Goal: Transaction & Acquisition: Download file/media

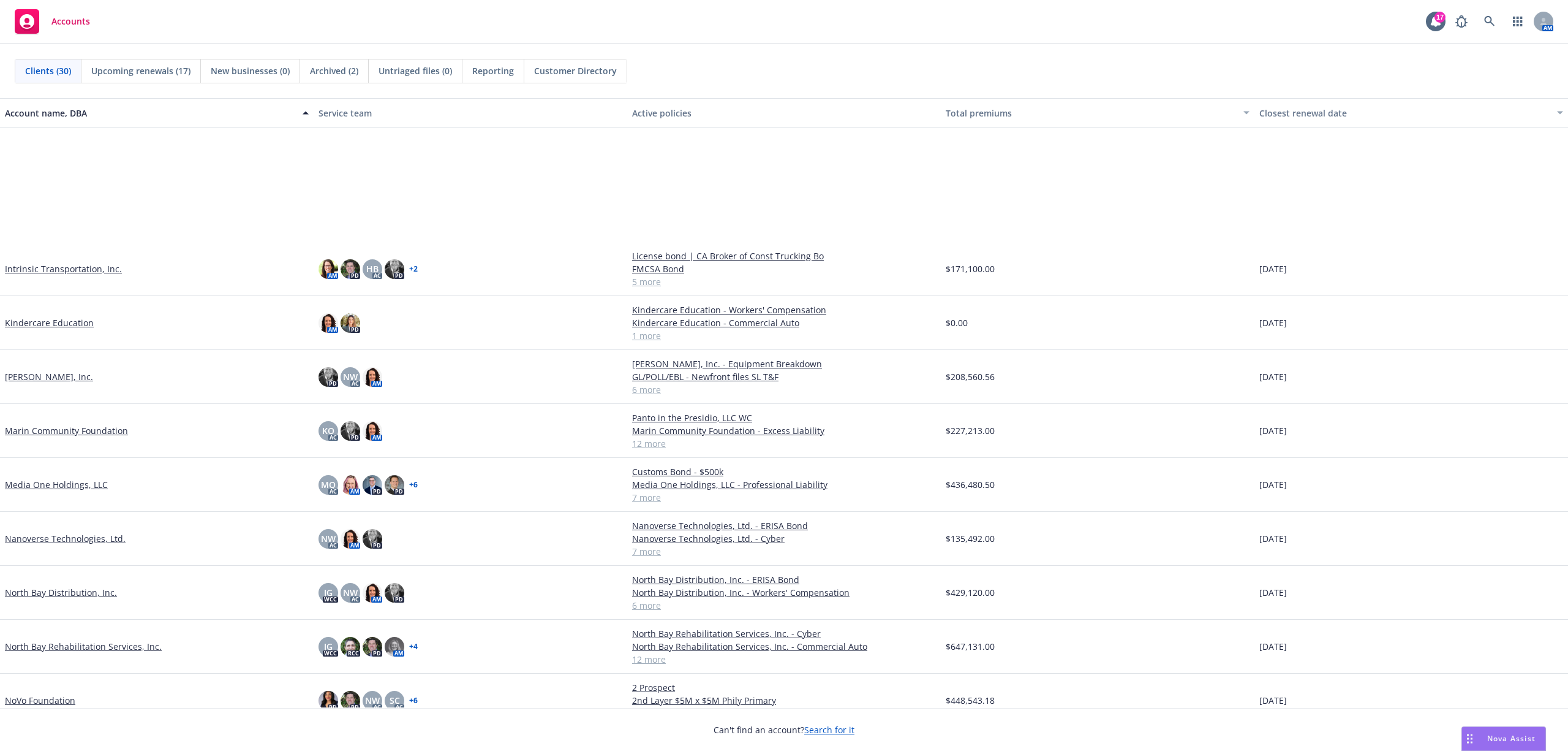
scroll to position [653, 0]
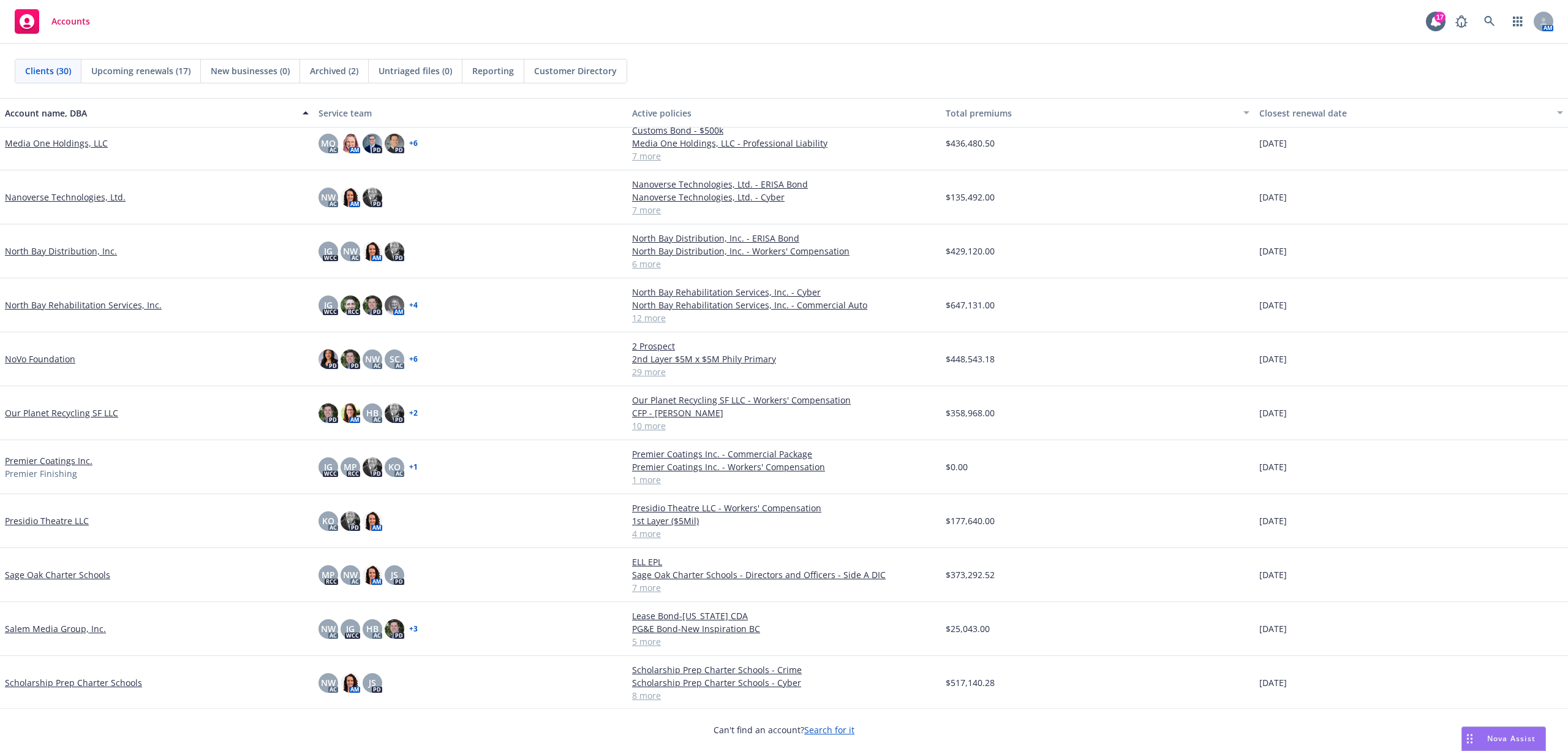
click at [102, 681] on link "Scholarship Prep Charter Schools" at bounding box center [73, 682] width 137 height 13
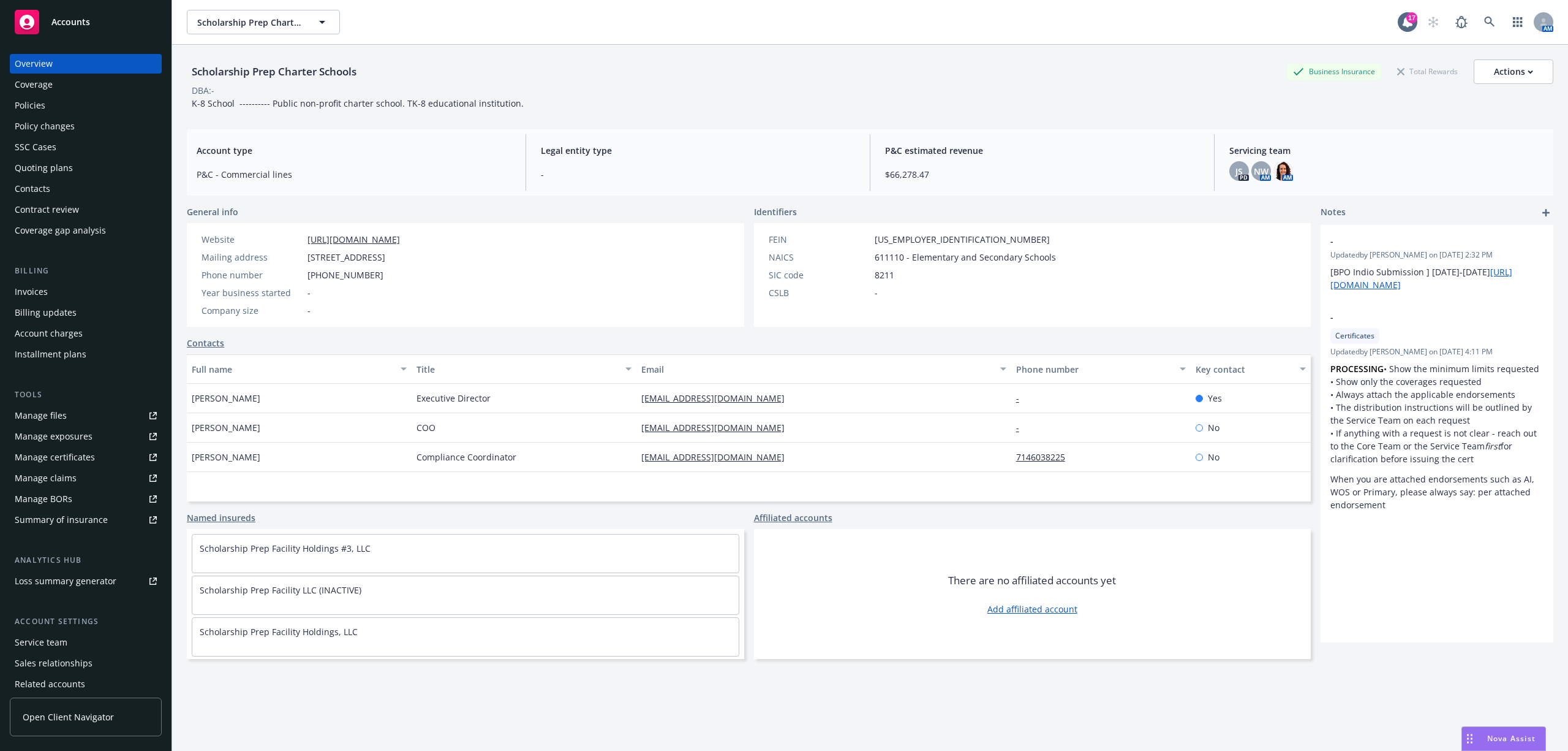
click at [40, 97] on div "Policies" at bounding box center [30, 105] width 31 height 20
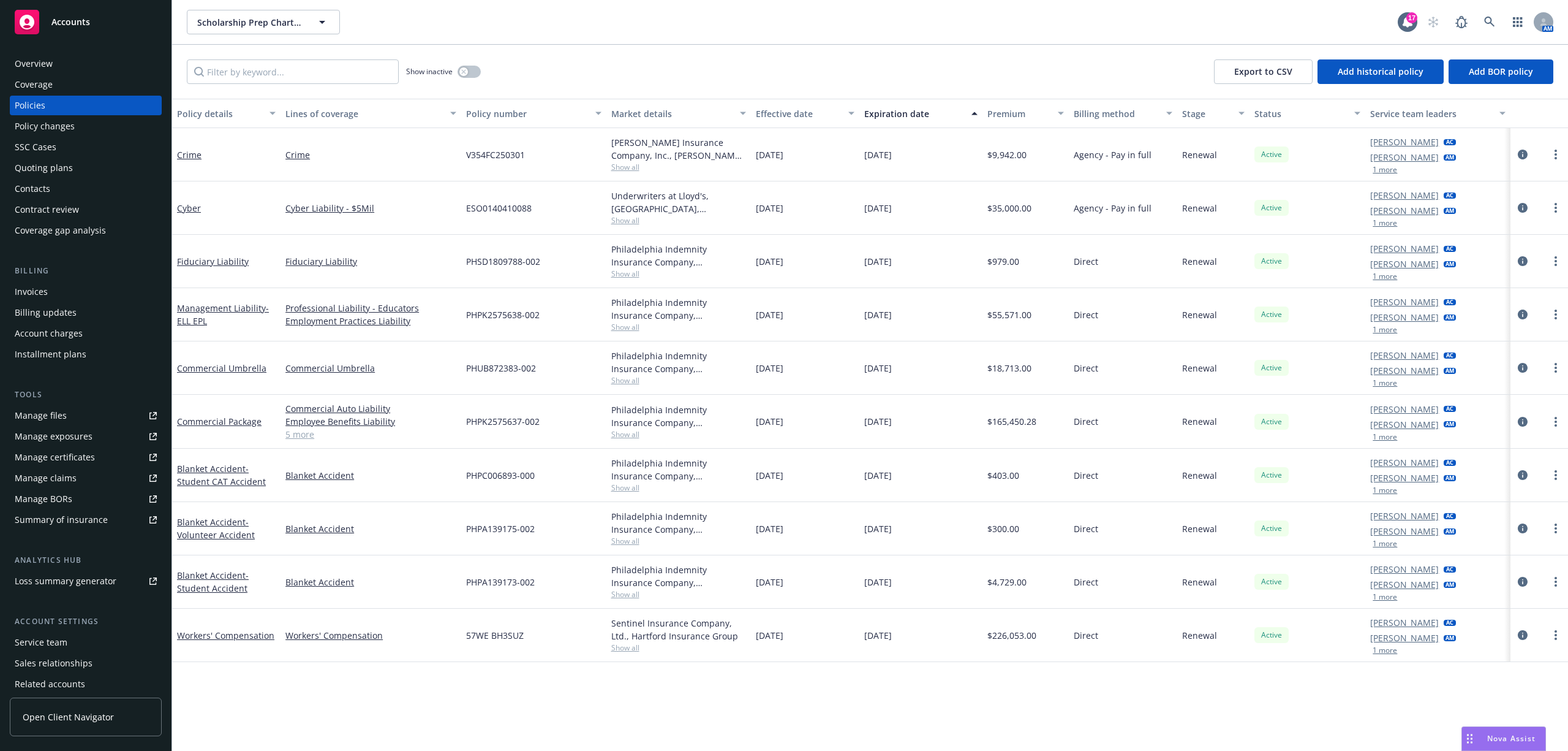
click at [181, 151] on link "Crime" at bounding box center [189, 154] width 24 height 12
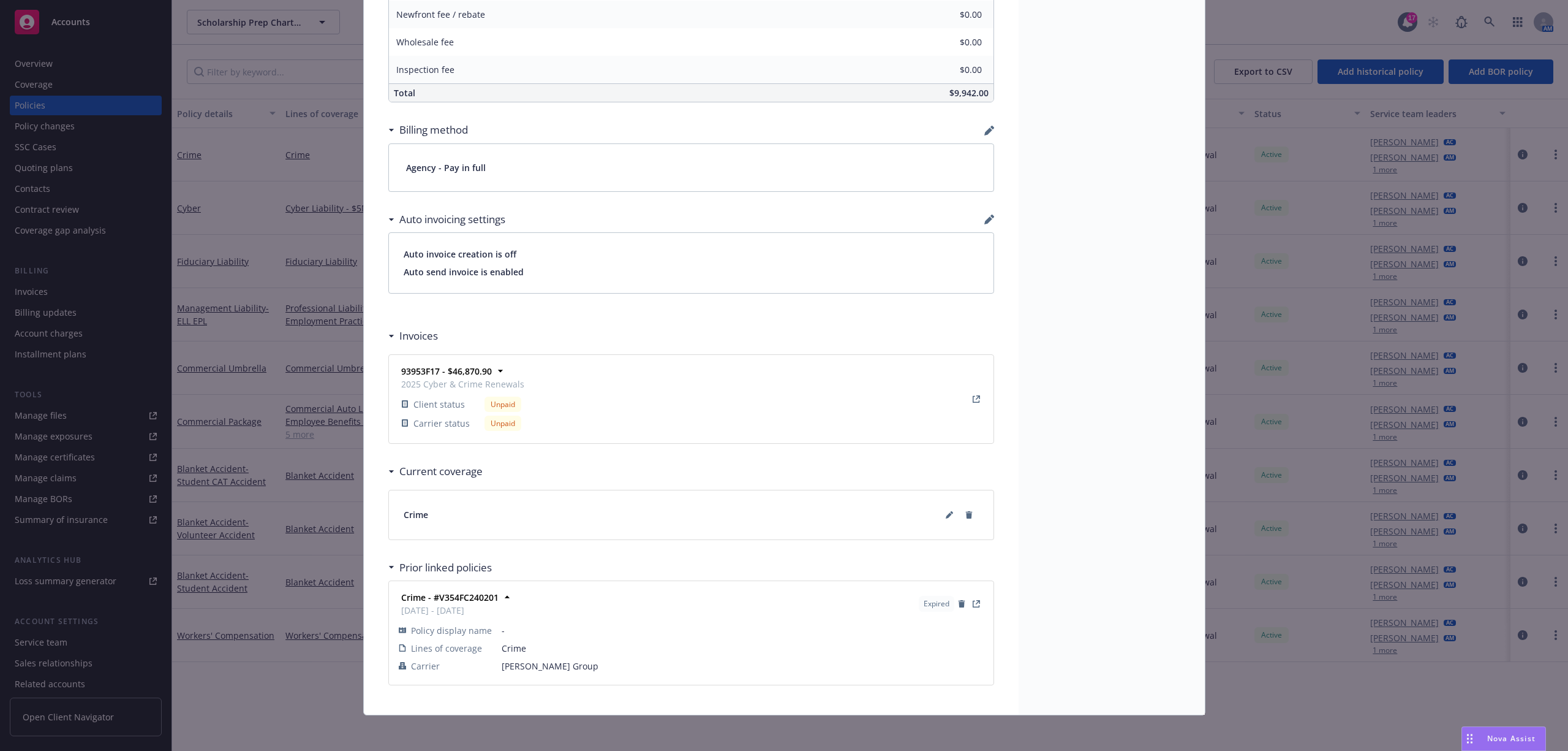
scroll to position [824, 0]
click at [973, 395] on icon "View Invoice" at bounding box center [977, 395] width 7 height 7
click at [38, 189] on div "Policy Crime Add internal notes here... View claims View scheduled items View p…" at bounding box center [784, 376] width 1568 height 751
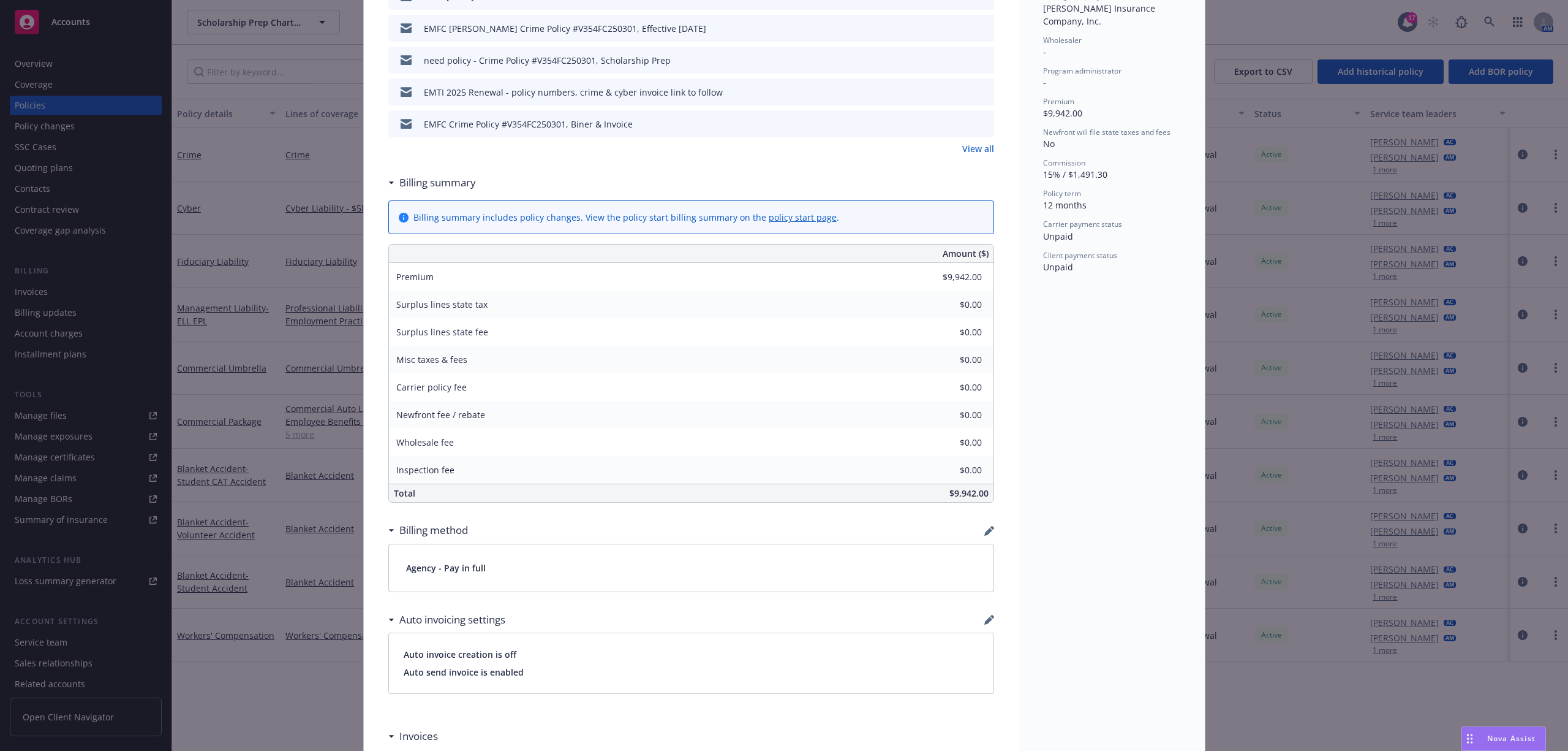
scroll to position [0, 0]
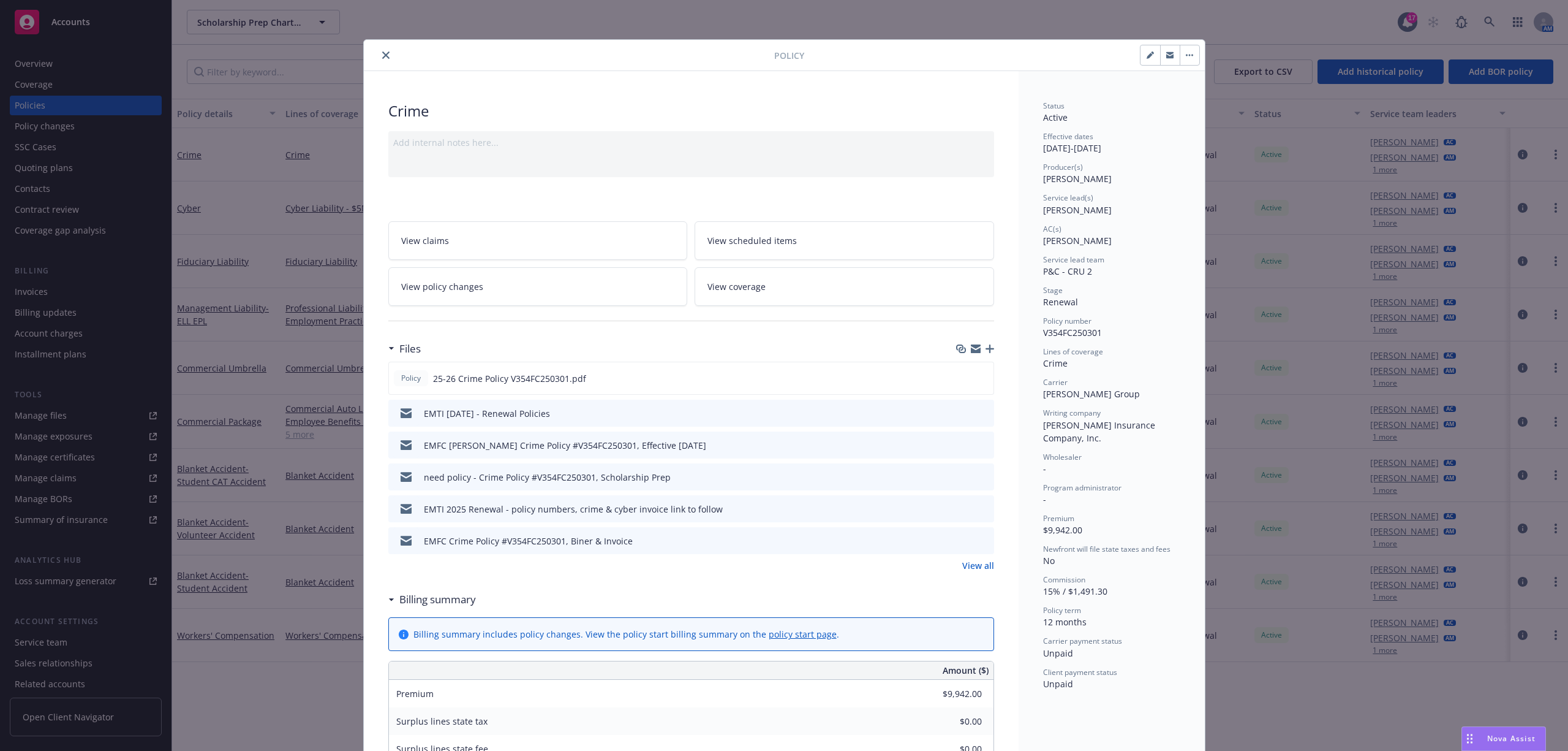
click at [383, 54] on icon "close" at bounding box center [386, 55] width 7 height 7
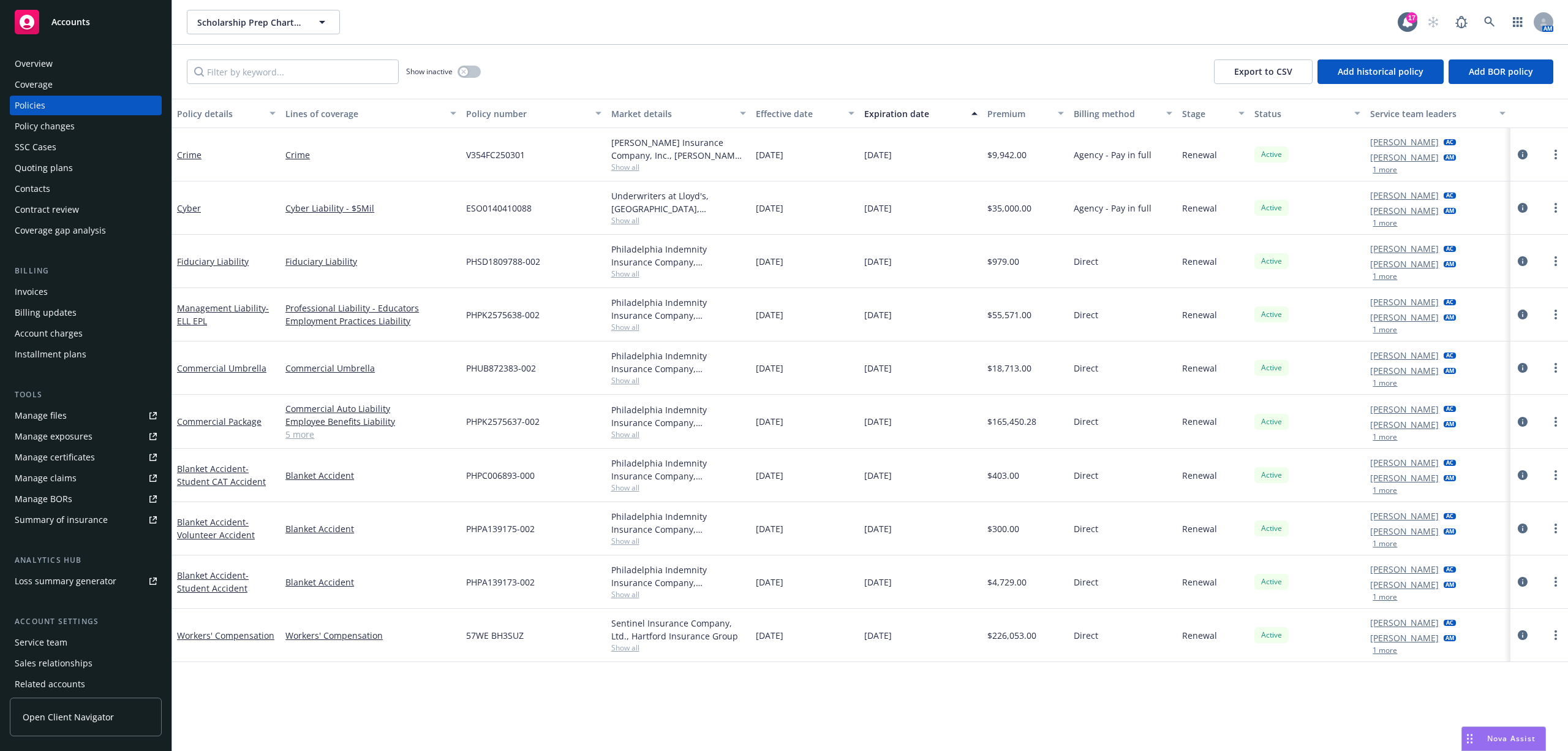
click at [52, 182] on div "Contacts" at bounding box center [85, 189] width 142 height 20
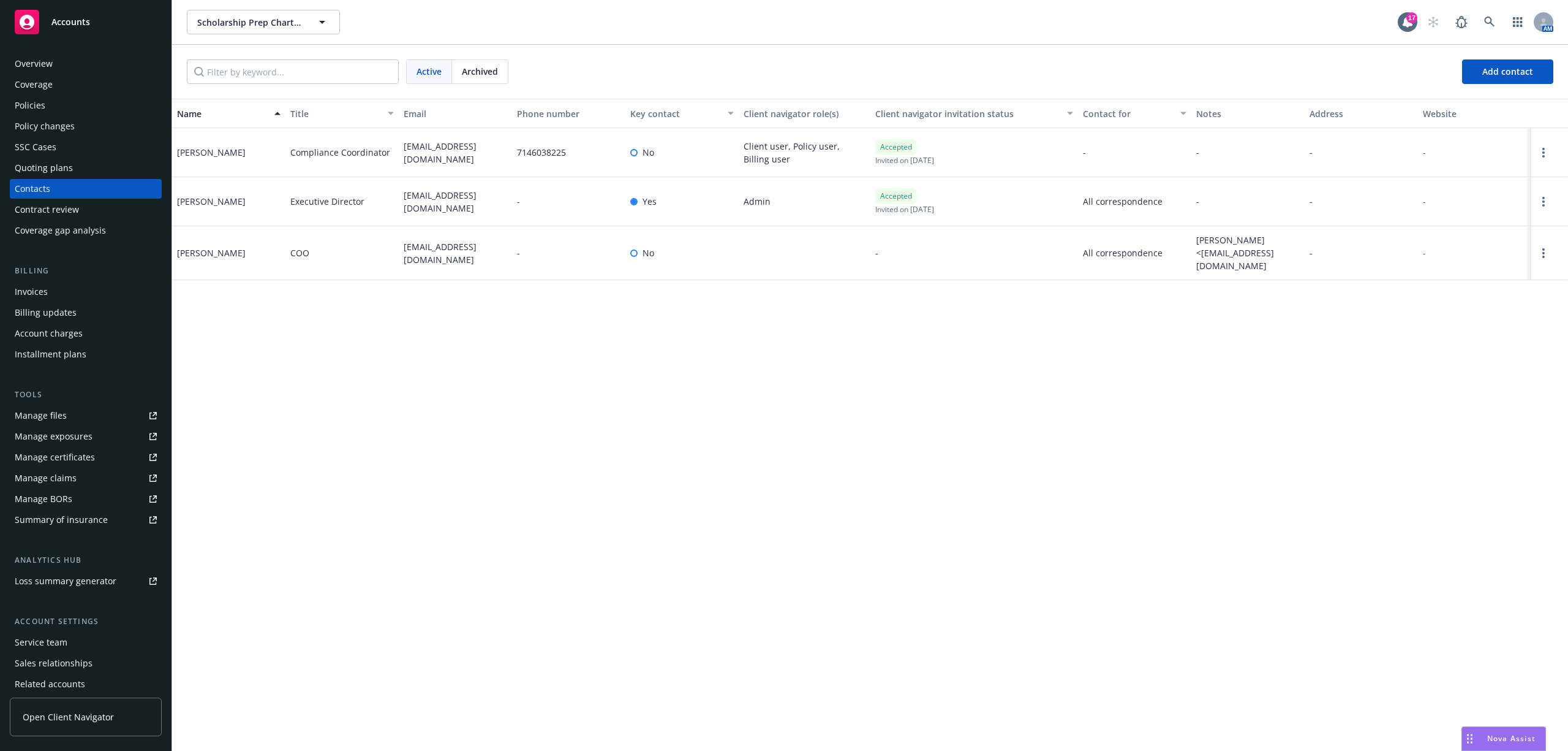
click at [43, 123] on div "Policy changes" at bounding box center [44, 126] width 60 height 20
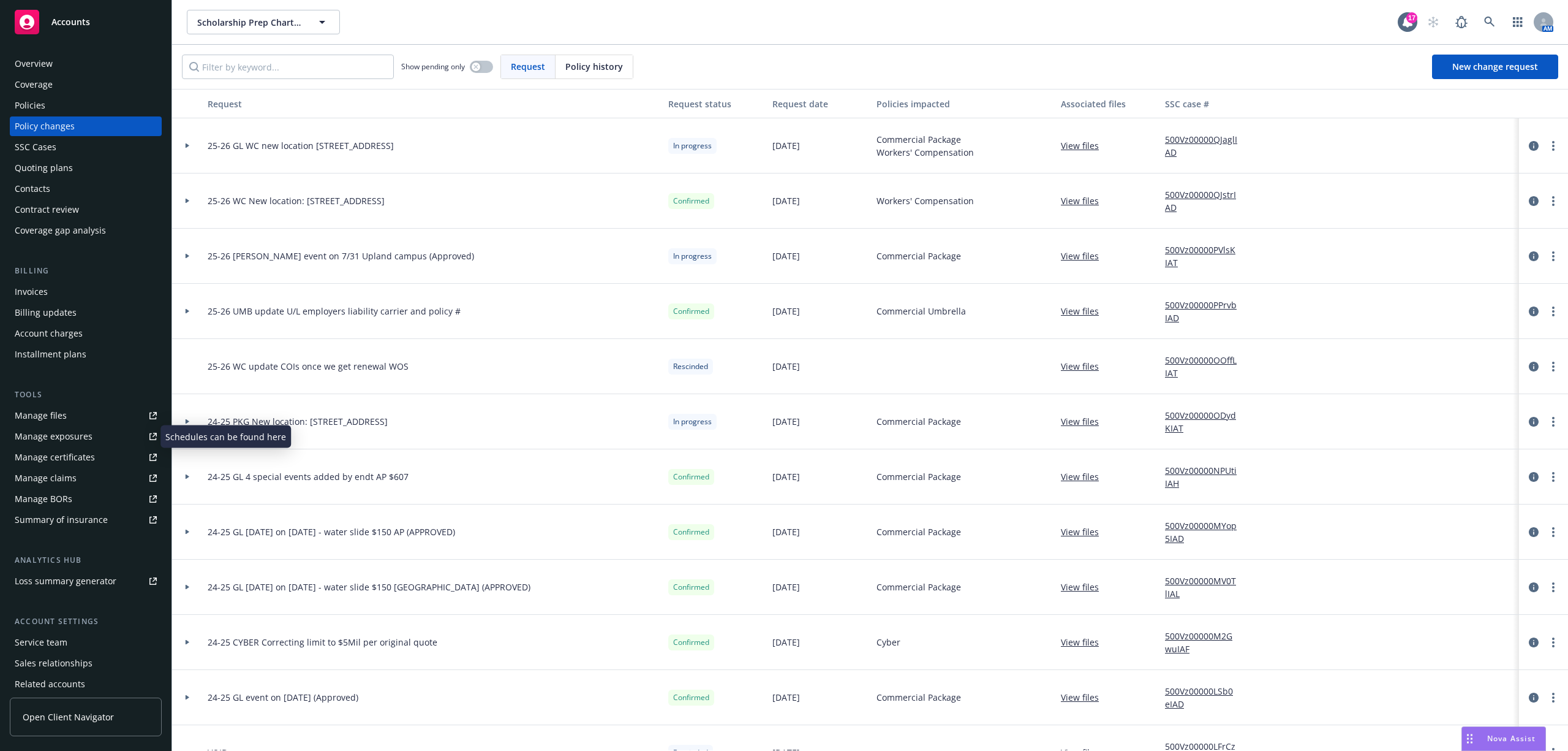
click at [84, 422] on link "Manage files" at bounding box center [86, 415] width 152 height 20
click at [54, 184] on div "Contacts" at bounding box center [85, 189] width 142 height 20
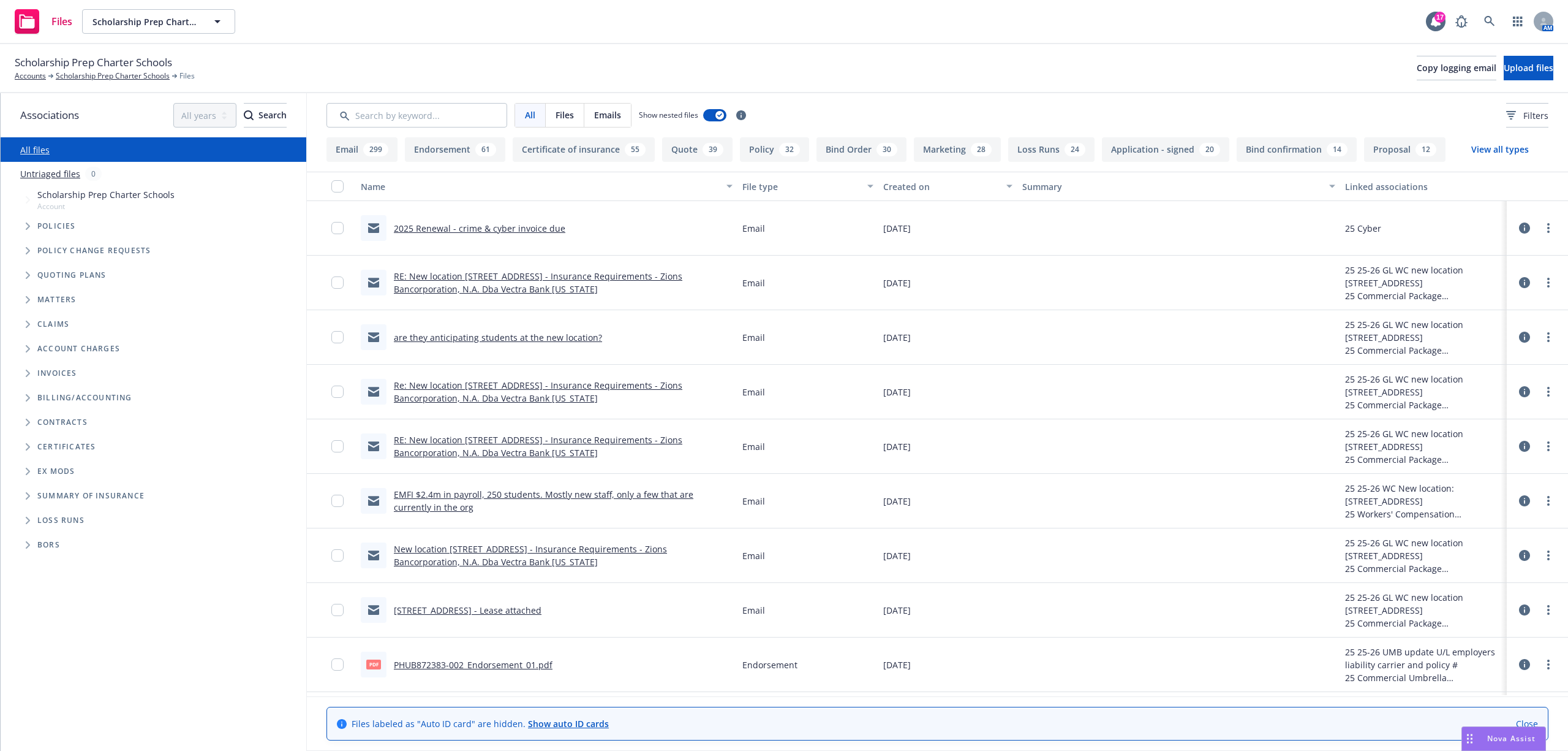
click at [454, 226] on link "2025 Renewal - crime & cyber invoice due" at bounding box center [479, 228] width 171 height 12
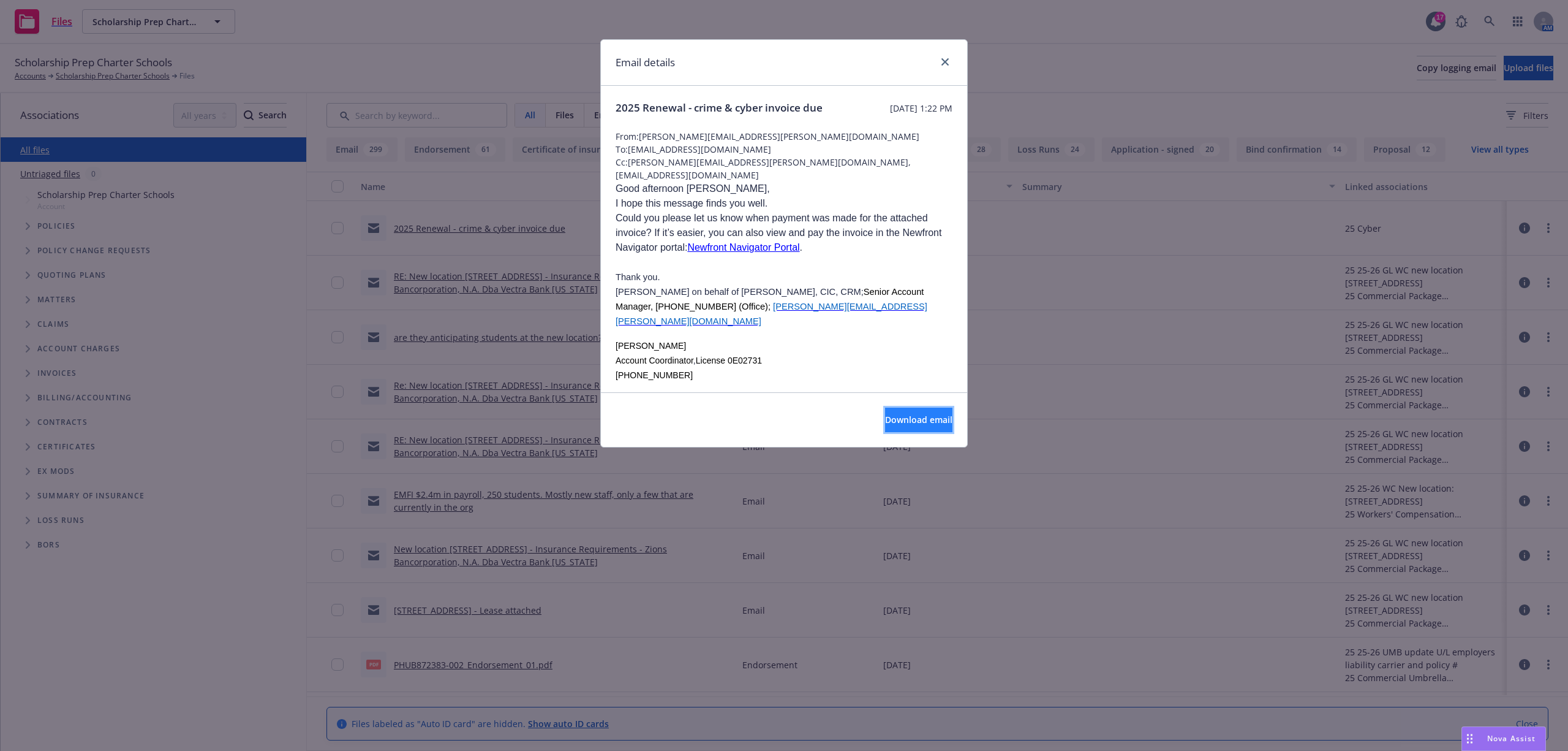
click at [885, 422] on span "Download email" at bounding box center [919, 419] width 67 height 12
drag, startPoint x: 947, startPoint y: 65, endPoint x: 817, endPoint y: 32, distance: 134.1
click at [947, 65] on icon "close" at bounding box center [945, 62] width 7 height 7
